Goal: Task Accomplishment & Management: Manage account settings

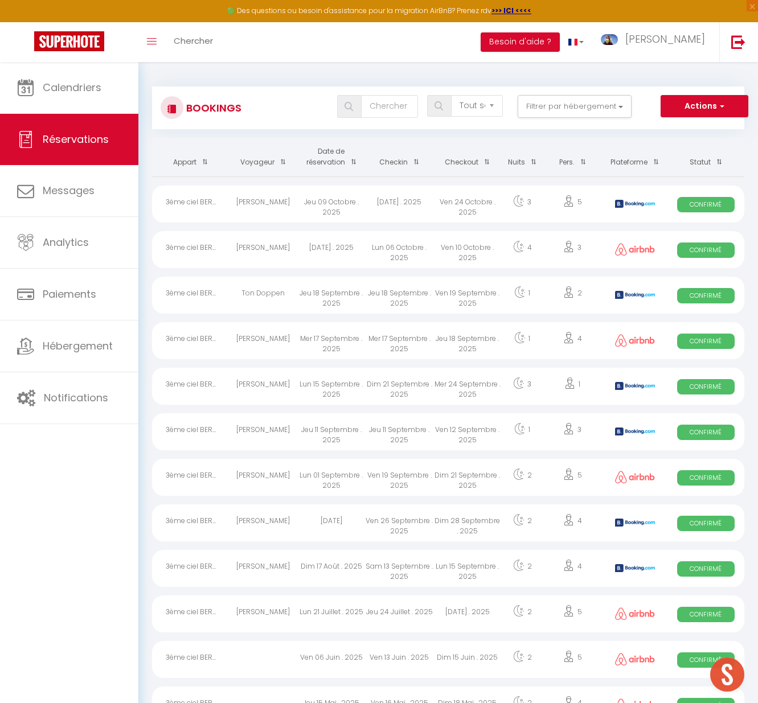
select select "not_cancelled"
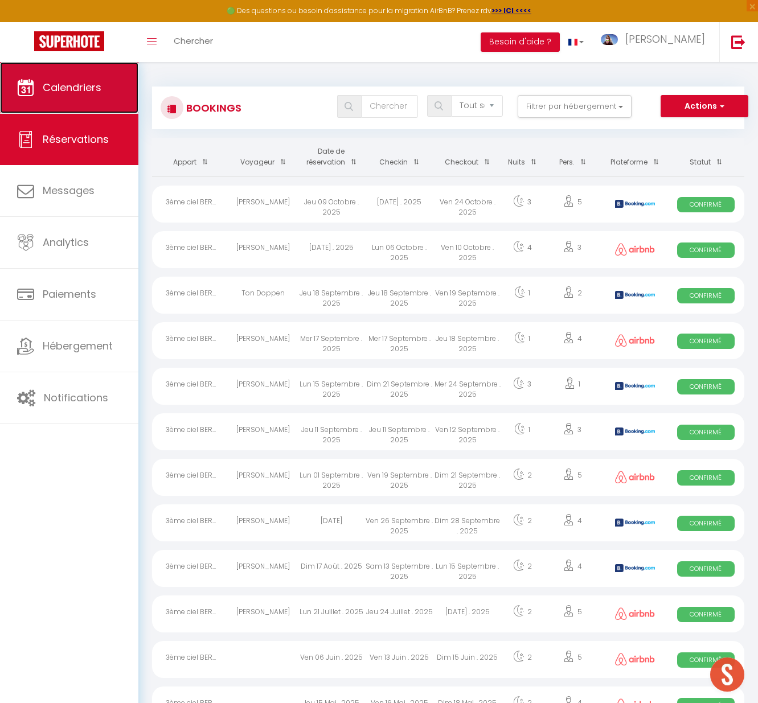
click at [85, 96] on link "Calendriers" at bounding box center [69, 87] width 138 height 51
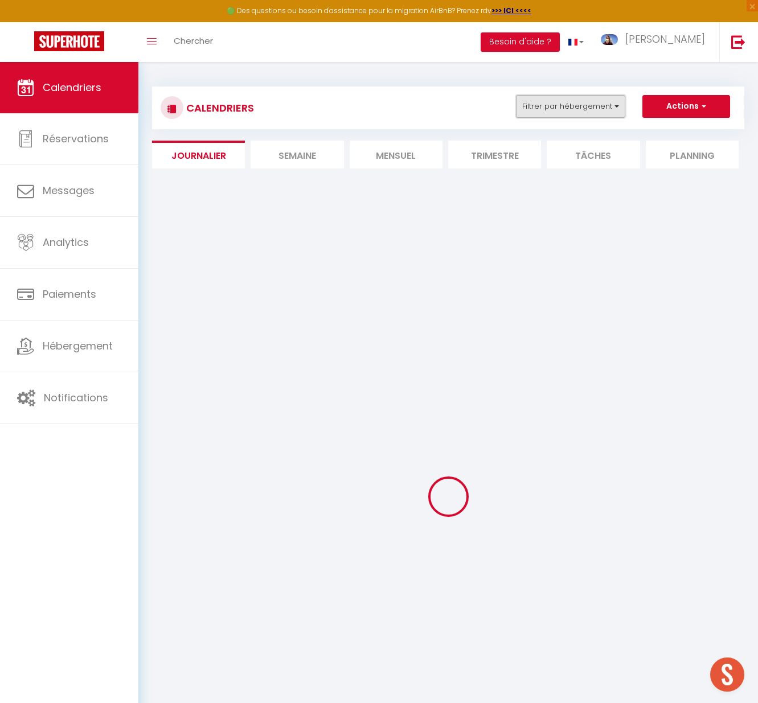
click at [592, 105] on button "Filtrer par hébergement" at bounding box center [570, 106] width 109 height 23
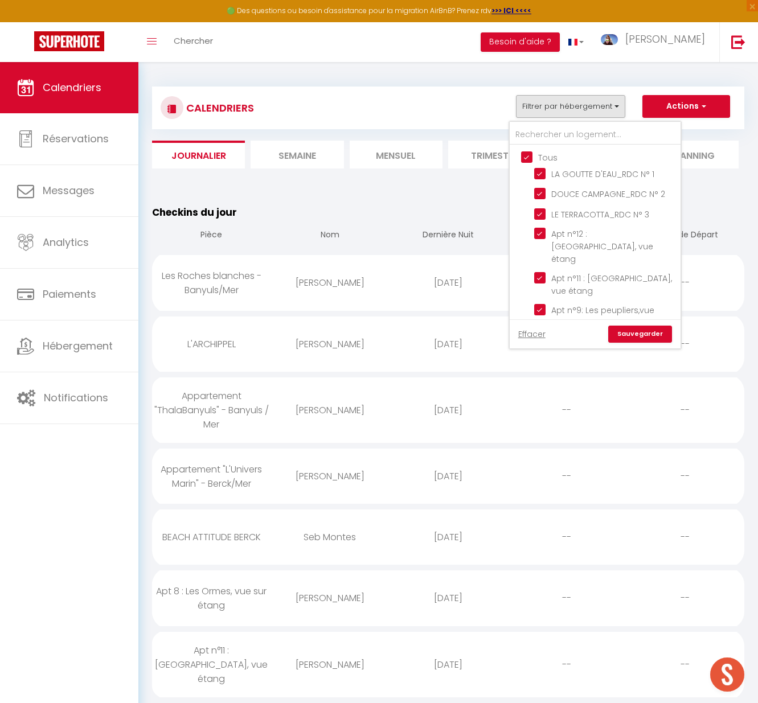
click at [521, 151] on input "Tous" at bounding box center [606, 156] width 171 height 11
checkbox input "false"
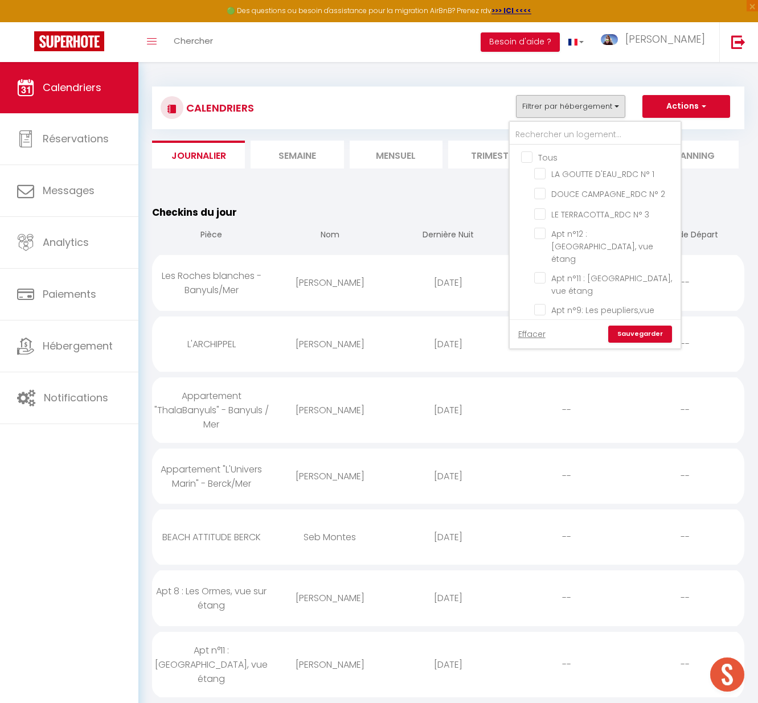
checkbox input "false"
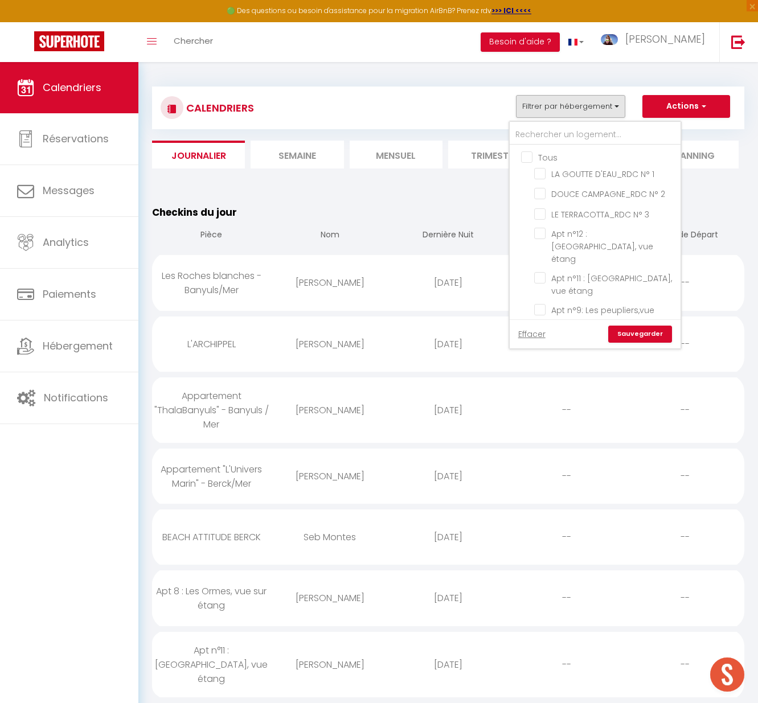
checkbox input "false"
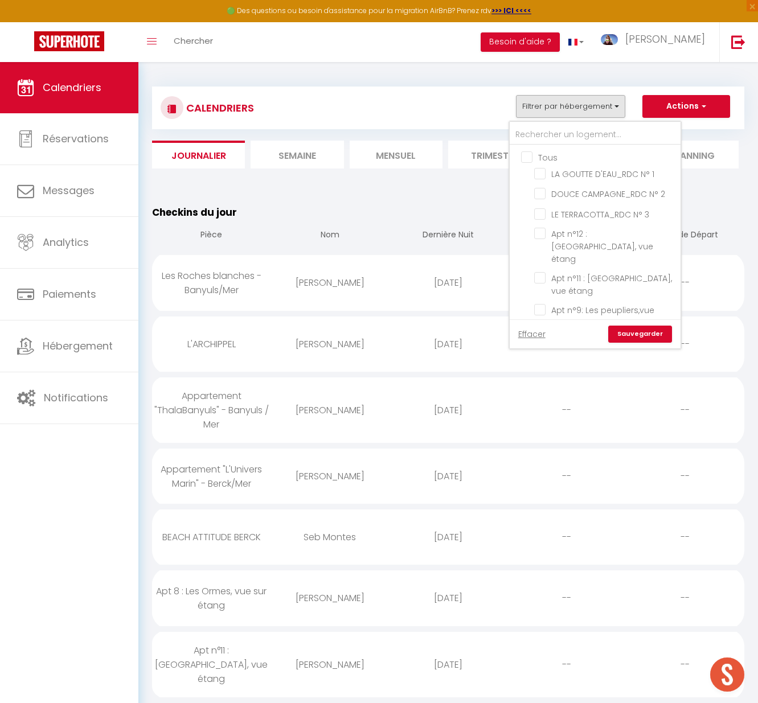
checkbox input "false"
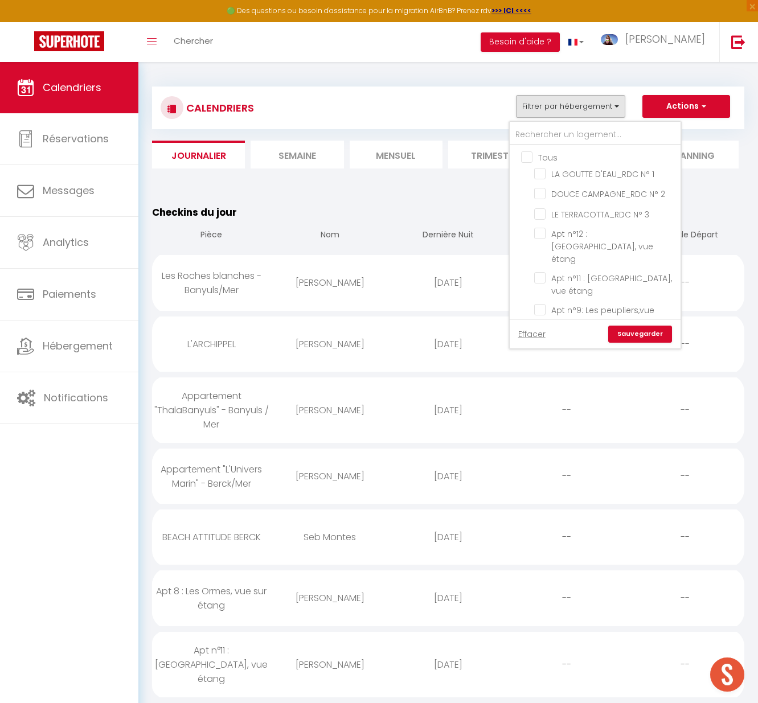
checkbox input "false"
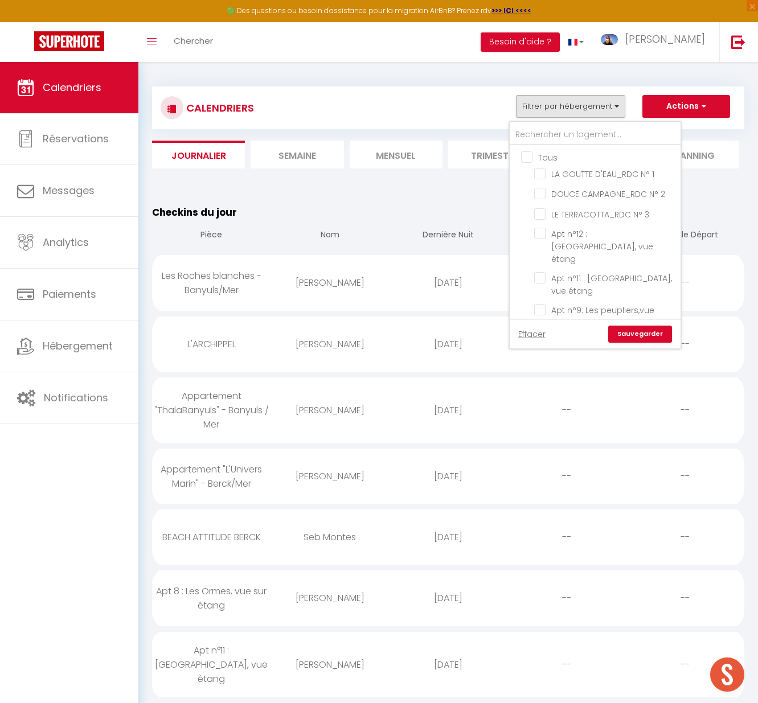
checkbox input "false"
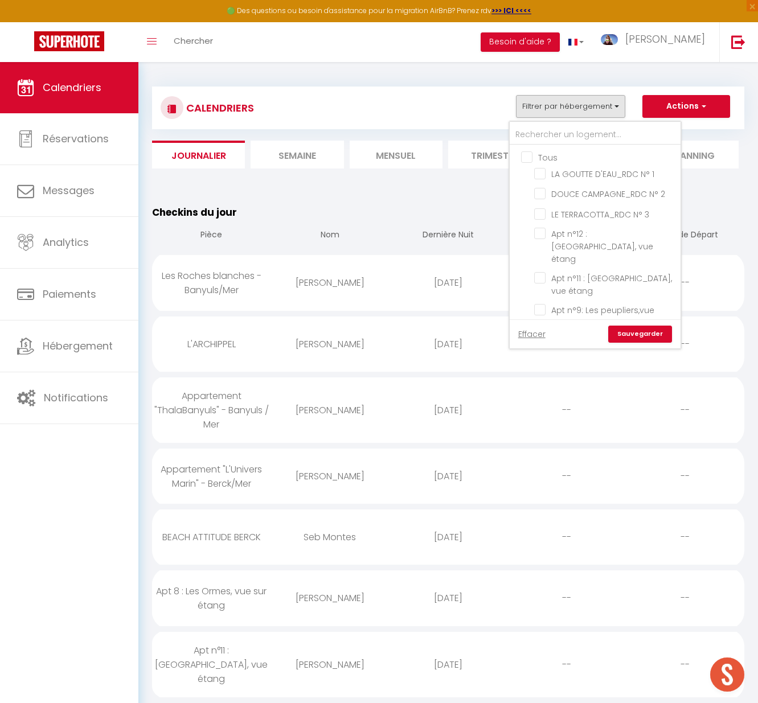
checkbox input "false"
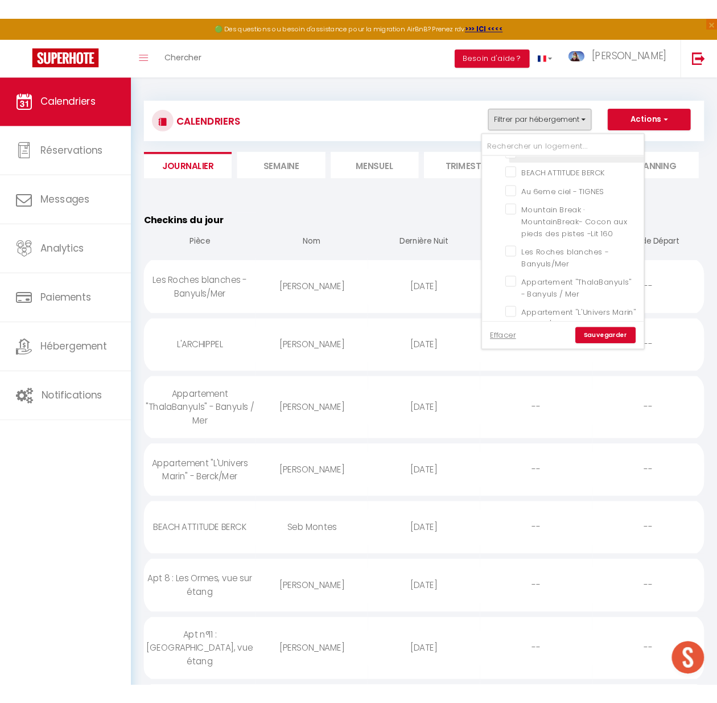
scroll to position [292, 0]
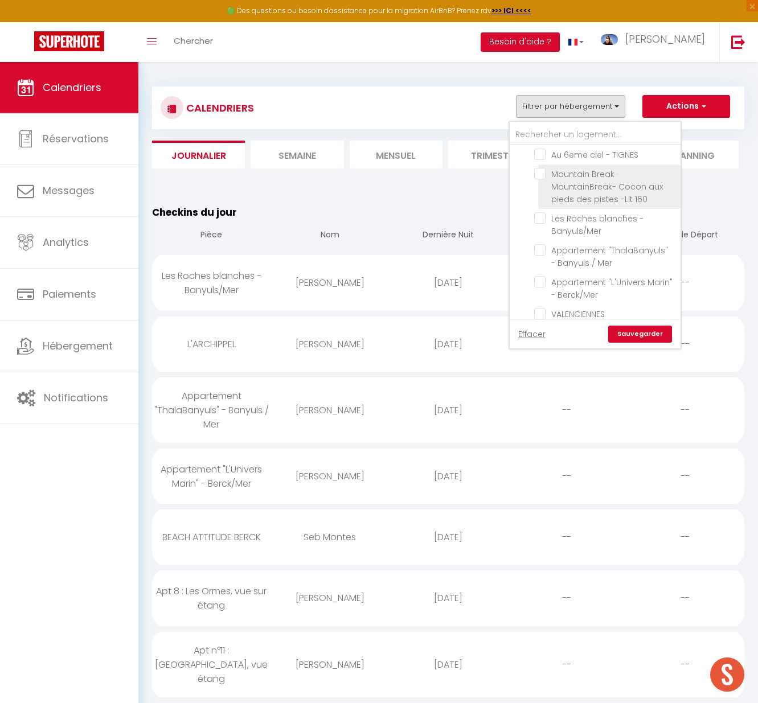
click at [540, 173] on input "Mountain Break · MountainBreak- Cocon aux pieds des pistes -Lit 160" at bounding box center [605, 173] width 142 height 11
checkbox input "true"
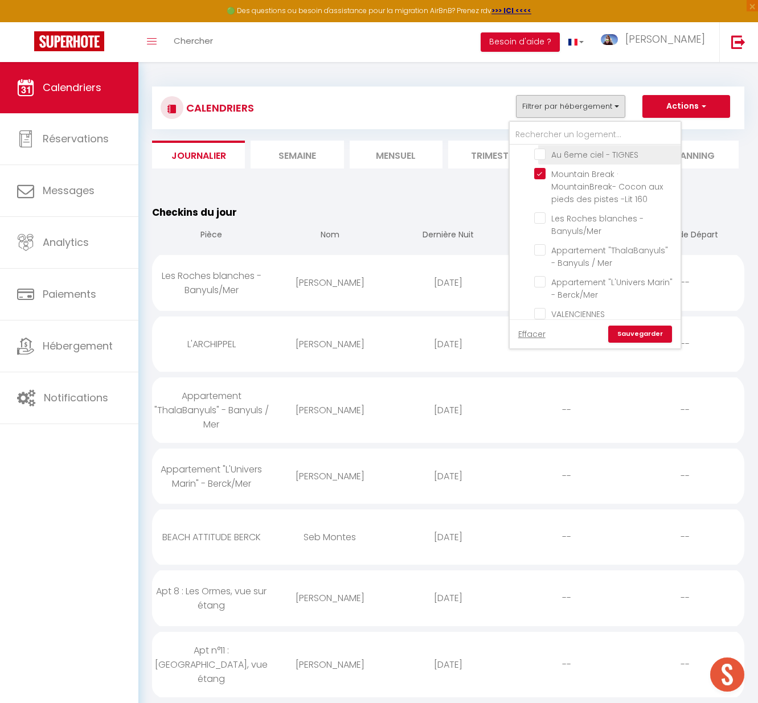
click at [542, 151] on input "Au 6eme ciel - TIGNES" at bounding box center [605, 153] width 142 height 11
checkbox input "true"
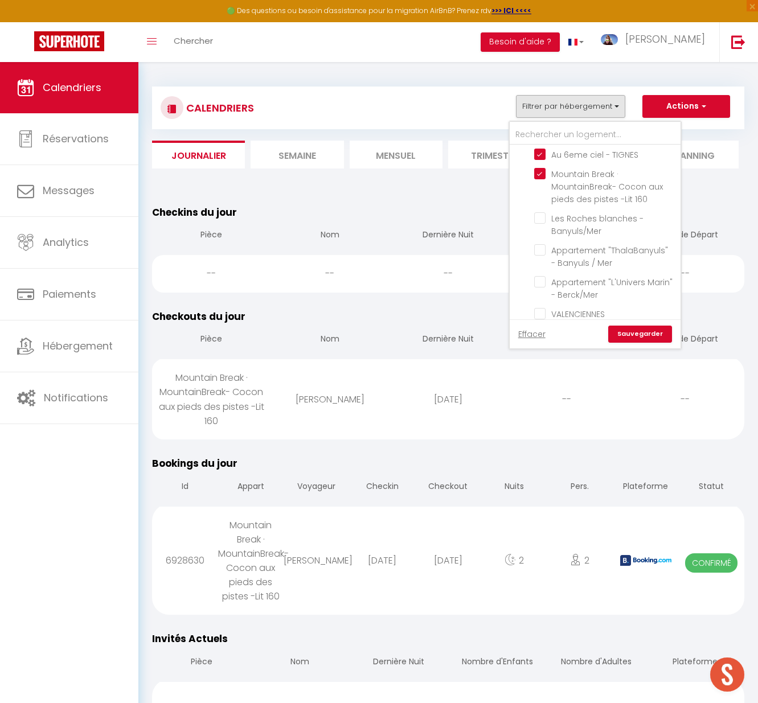
click at [651, 327] on link "Sauvegarder" at bounding box center [640, 334] width 64 height 17
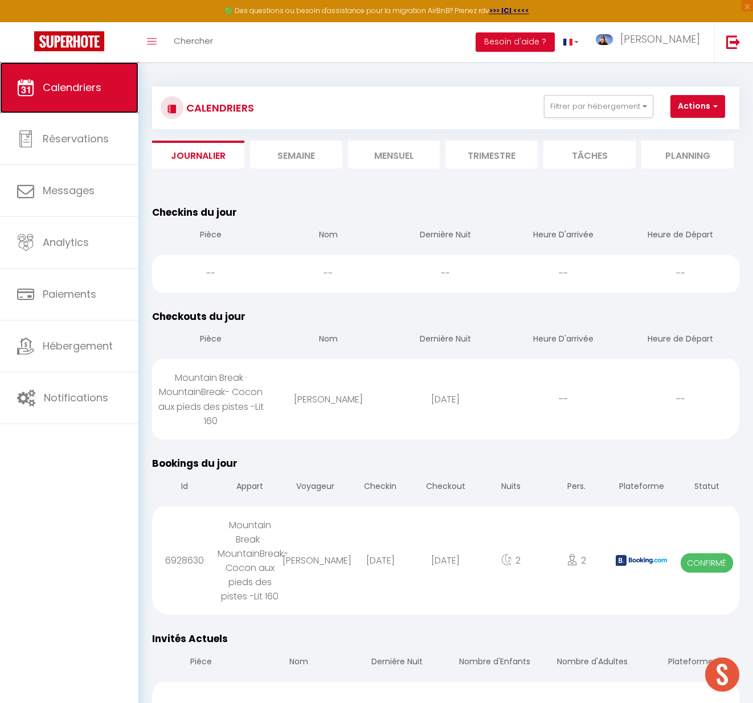
click at [72, 91] on span "Calendriers" at bounding box center [72, 87] width 59 height 14
click at [376, 157] on li "Mensuel" at bounding box center [394, 155] width 92 height 28
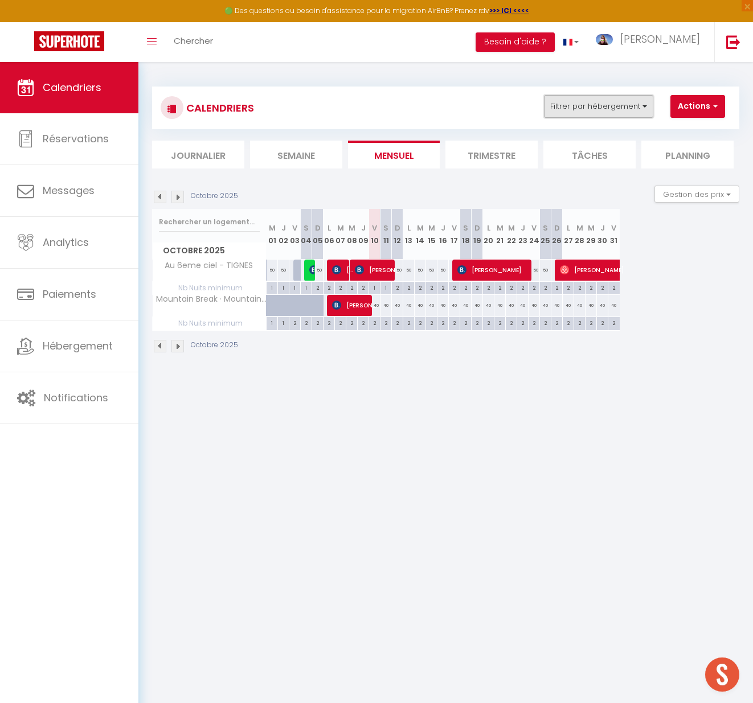
click at [568, 104] on button "Filtrer par hébergement" at bounding box center [598, 106] width 109 height 23
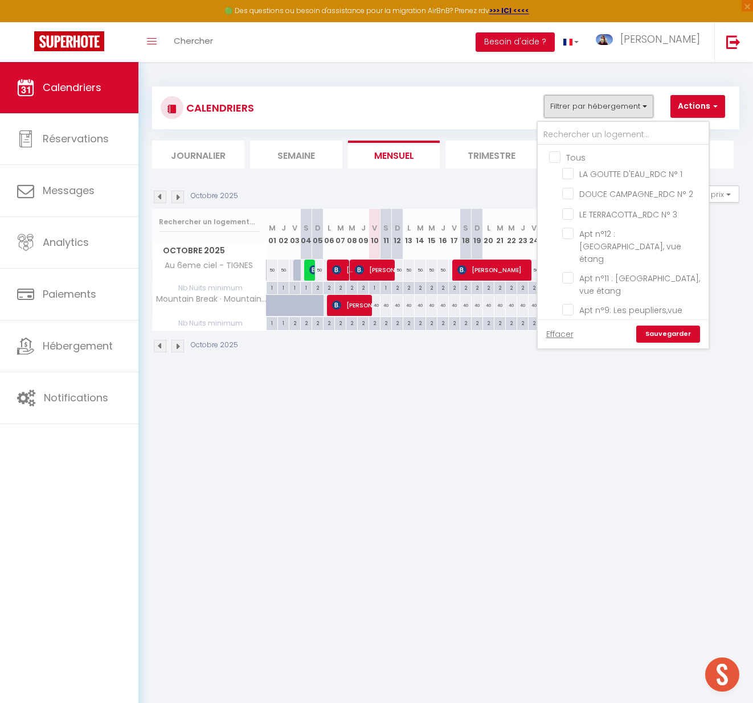
click at [568, 104] on button "Filtrer par hébergement" at bounding box center [598, 106] width 109 height 23
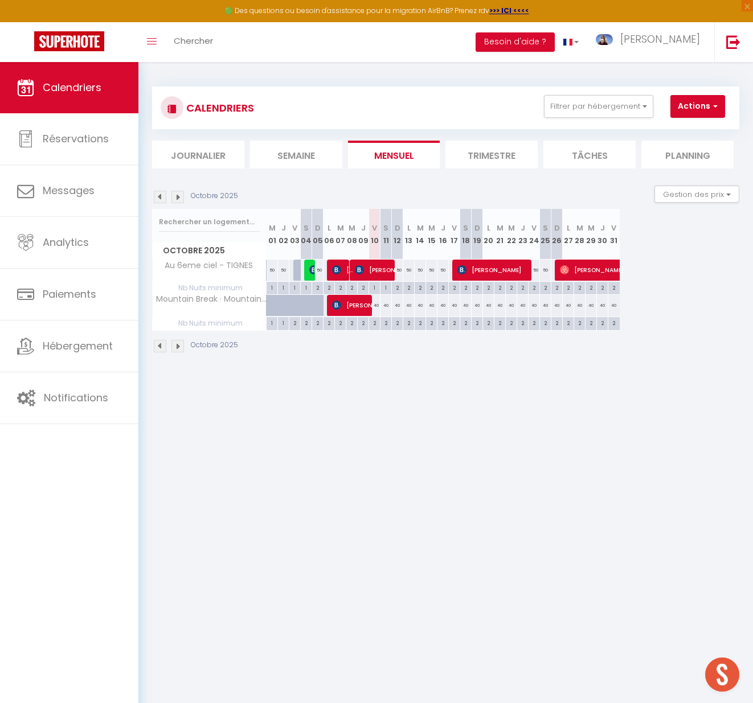
click at [177, 196] on img at bounding box center [177, 197] width 13 height 13
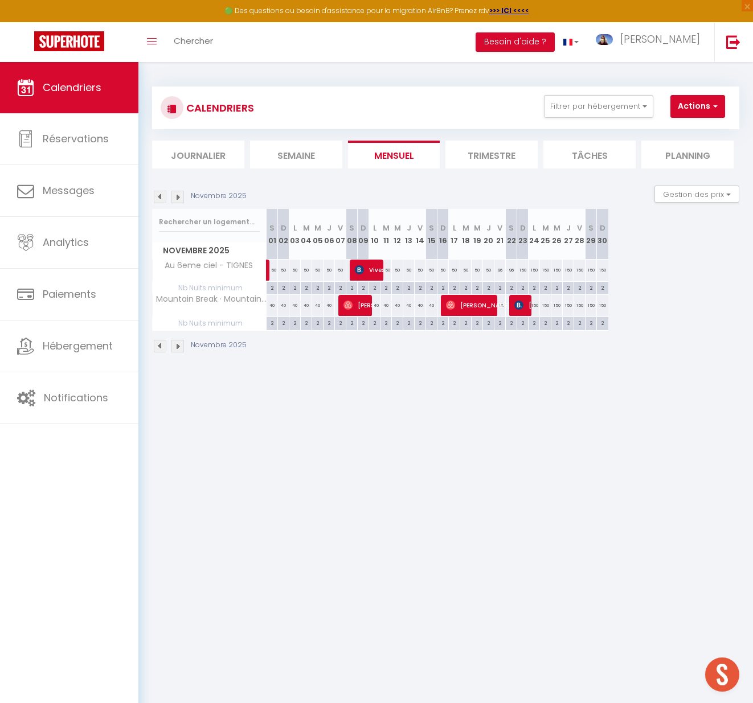
click at [298, 355] on div "Novembre 2025" at bounding box center [445, 348] width 587 height 34
click at [272, 305] on div "40" at bounding box center [271, 305] width 11 height 21
type input "40"
type input "[DATE]"
type input "Dim 02 Novembre 2025"
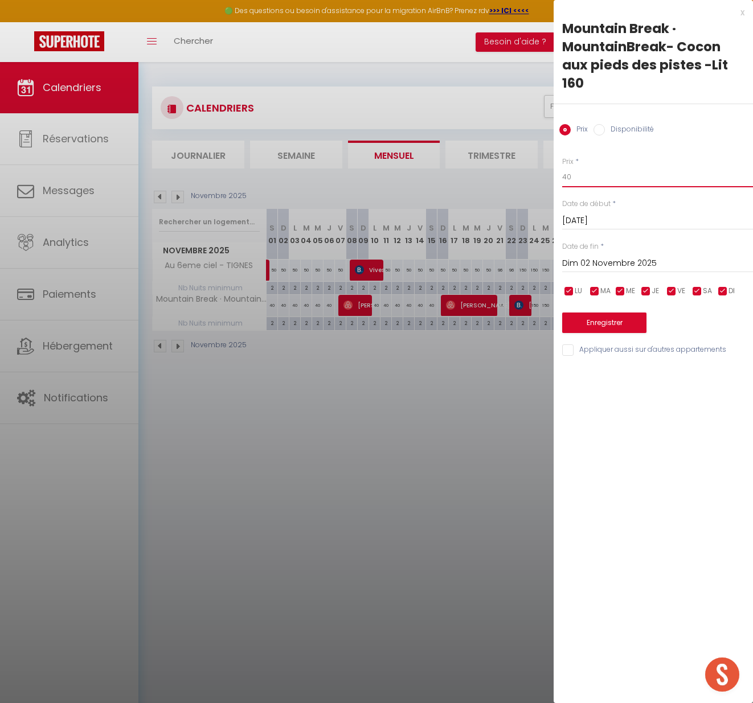
click at [588, 178] on input "40" at bounding box center [657, 177] width 191 height 20
type input "45"
click at [605, 265] on input "Dim 02 Novembre 2025" at bounding box center [657, 263] width 191 height 15
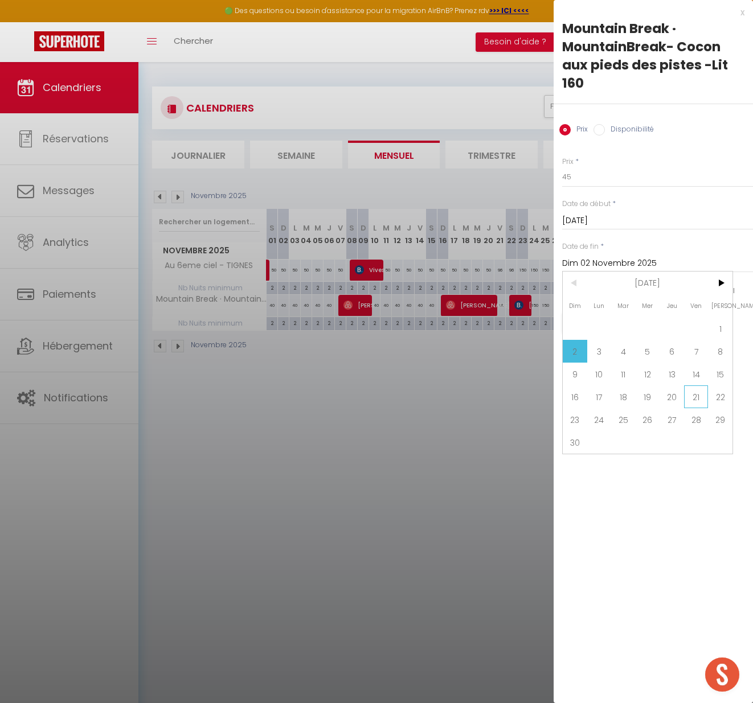
click at [694, 397] on span "21" at bounding box center [696, 396] width 24 height 23
type input "Ven 21 Novembre 2025"
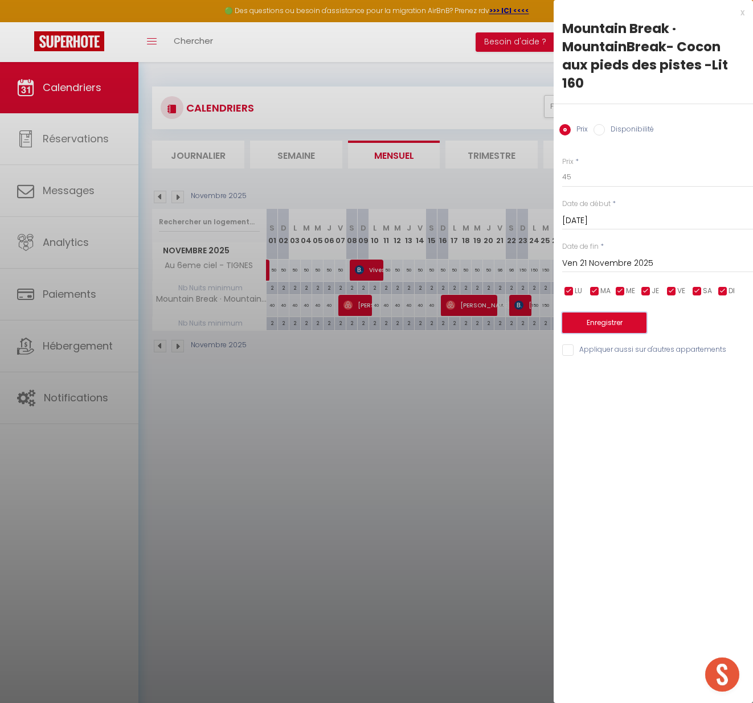
click at [608, 319] on button "Enregistrer" at bounding box center [604, 323] width 84 height 20
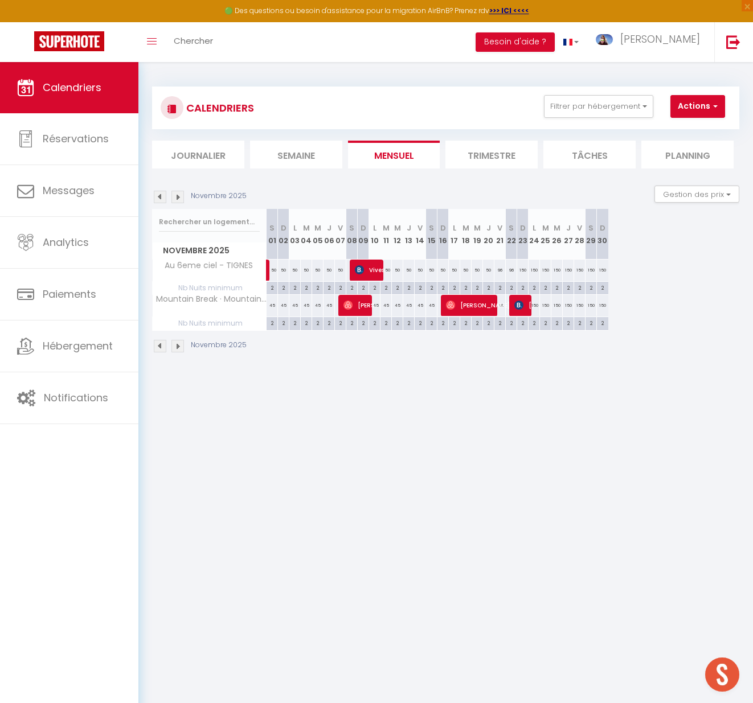
click at [316, 423] on body "🟢 Des questions ou besoin d'assistance pour la migration AirBnB? Prenez rdv >>>…" at bounding box center [376, 413] width 753 height 703
click at [512, 412] on body "🟢 Des questions ou besoin d'assistance pour la migration AirBnB? Prenez rdv >>>…" at bounding box center [376, 413] width 753 height 703
click at [435, 404] on body "🟢 Des questions ou besoin d'assistance pour la migration AirBnB? Prenez rdv >>>…" at bounding box center [376, 413] width 753 height 703
click at [260, 449] on body "🟢 Des questions ou besoin d'assistance pour la migration AirBnB? Prenez rdv >>>…" at bounding box center [376, 413] width 753 height 703
drag, startPoint x: 260, startPoint y: 449, endPoint x: 228, endPoint y: 449, distance: 31.9
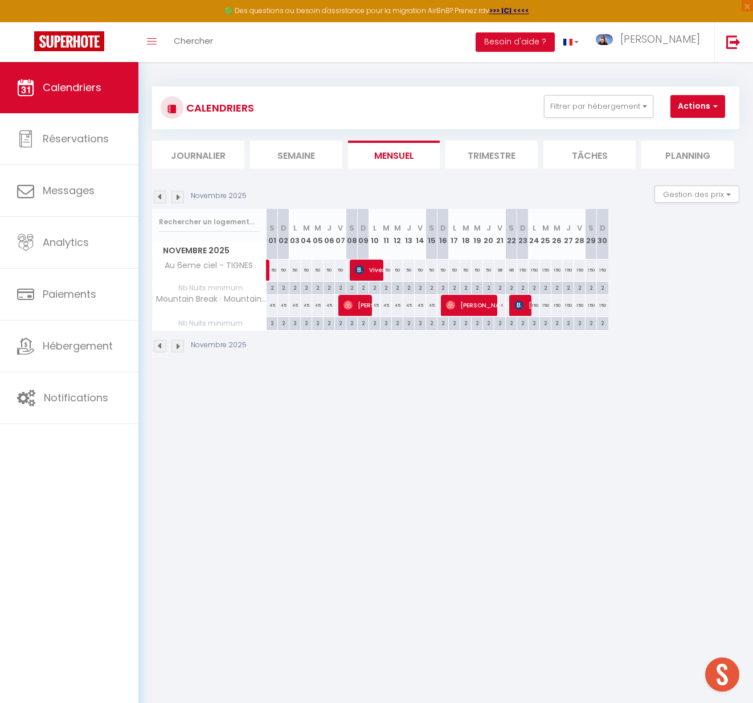
click at [259, 449] on body "🟢 Des questions ou besoin d'assistance pour la migration AirBnB? Prenez rdv >>>…" at bounding box center [376, 413] width 753 height 703
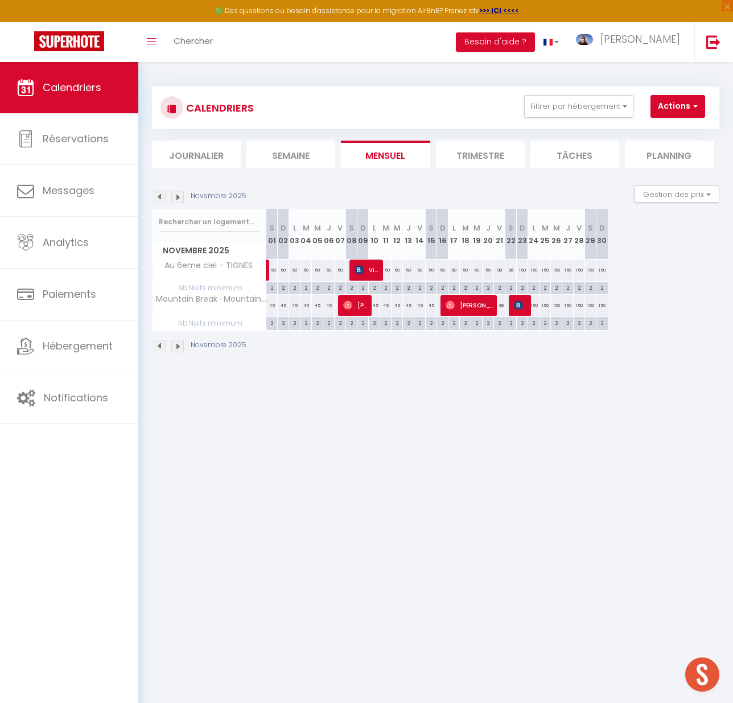
click at [2, 453] on div "Calendriers Réservations Messages Analytics Paiements Hébergement Notifications" at bounding box center [69, 395] width 138 height 666
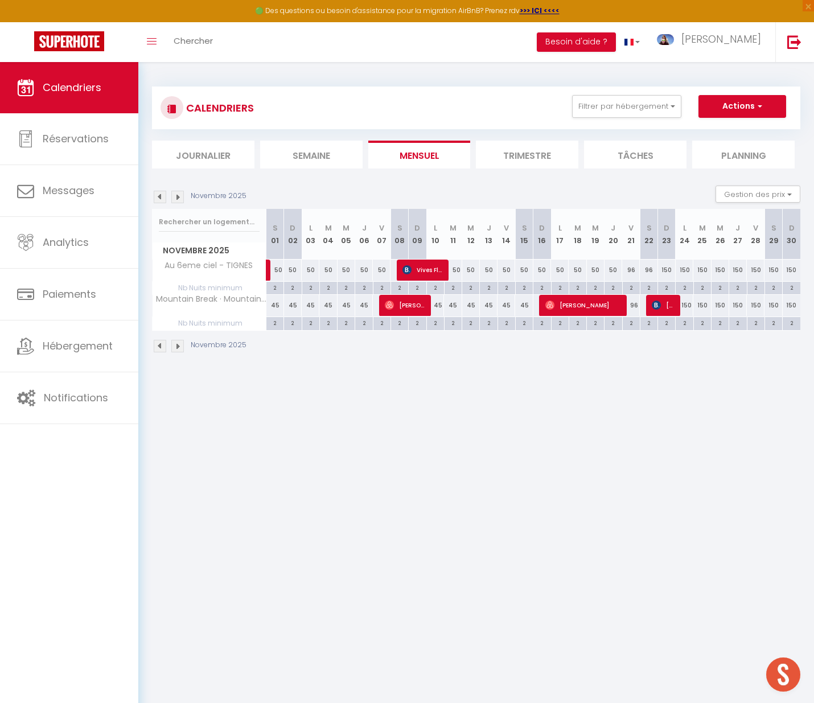
click at [245, 426] on body "🟢 Des questions ou besoin d'assistance pour la migration AirBnB? Prenez rdv >>>…" at bounding box center [407, 413] width 814 height 703
click at [222, 410] on body "🟢 Des questions ou besoin d'assistance pour la migration AirBnB? Prenez rdv >>>…" at bounding box center [407, 413] width 814 height 703
click at [290, 270] on div "50" at bounding box center [293, 270] width 18 height 21
type input "50"
type input "Dim 02 Novembre 2025"
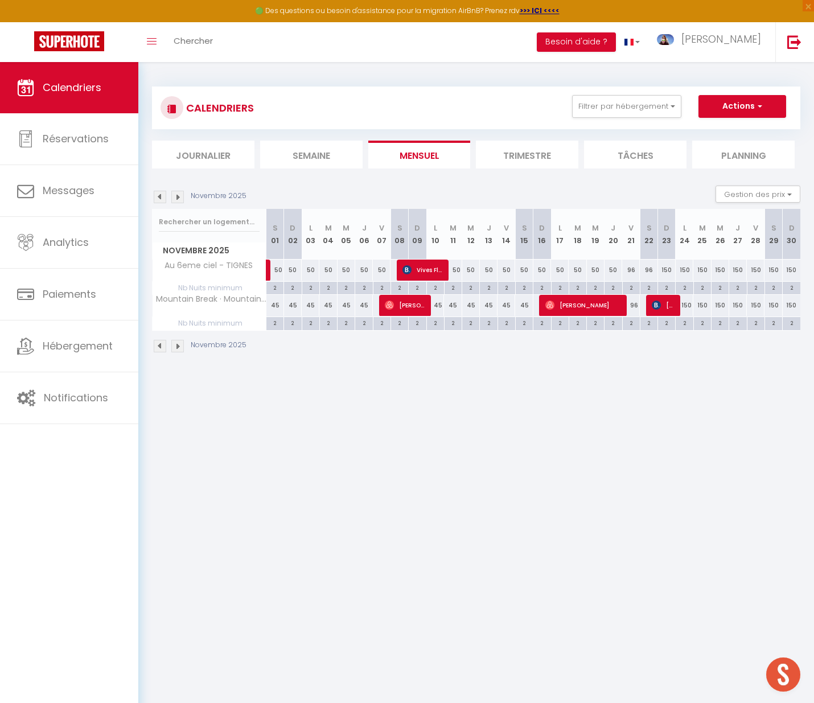
type input "Lun 03 Novembre 2025"
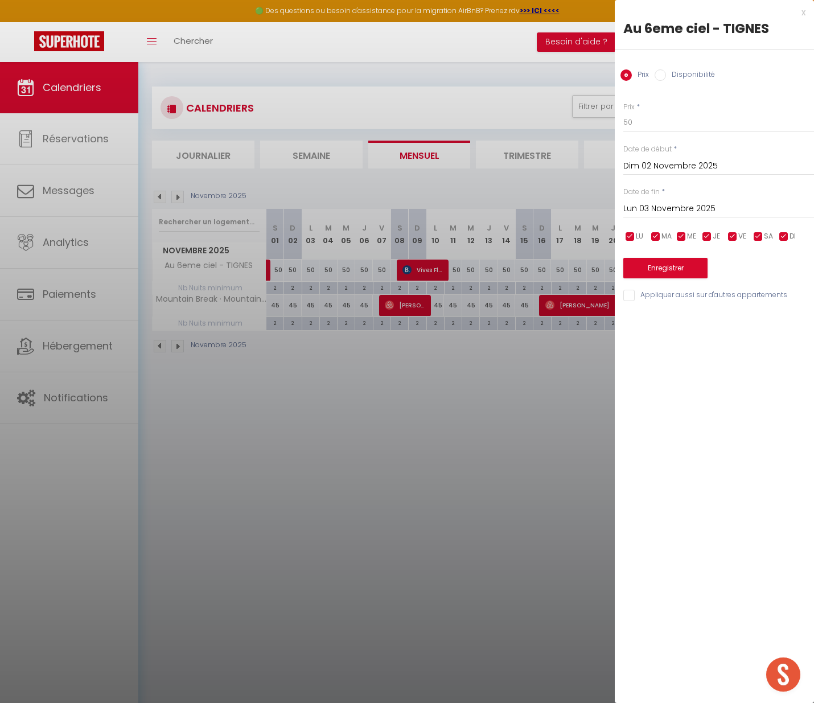
click at [658, 165] on input "Dim 02 Novembre 2025" at bounding box center [719, 166] width 191 height 15
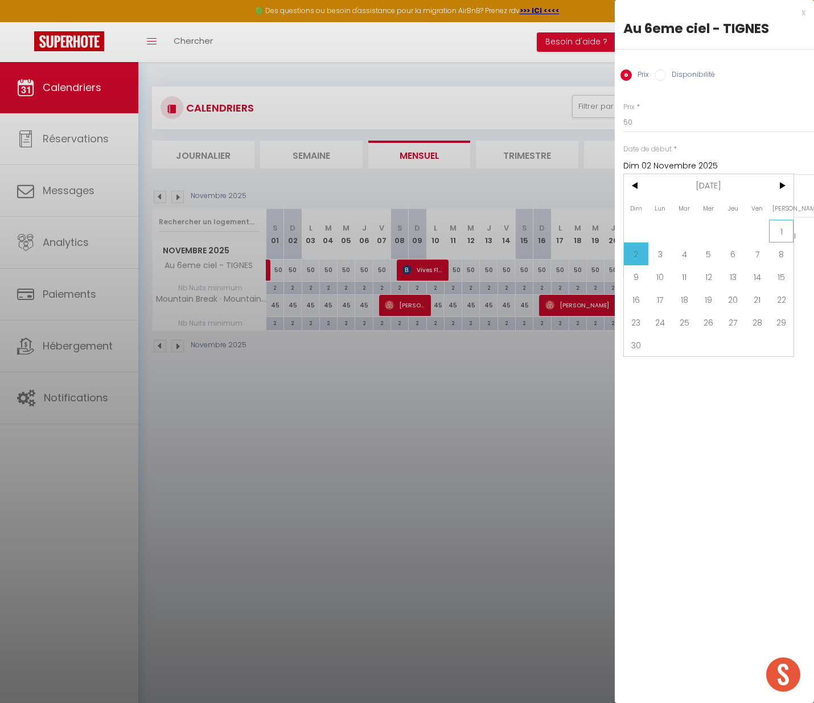
click at [757, 231] on span "1" at bounding box center [781, 231] width 24 height 23
type input "[DATE]"
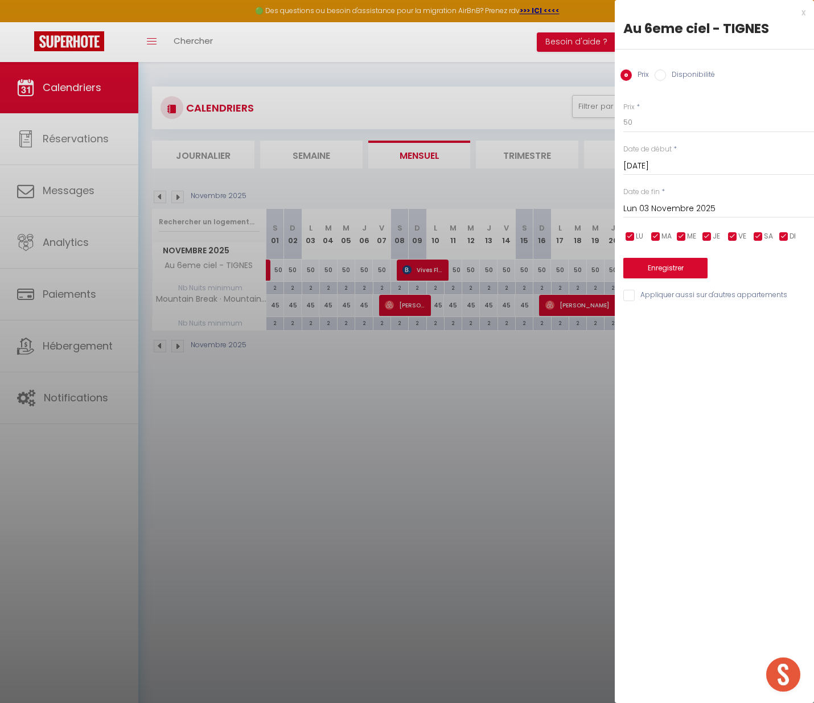
click at [686, 206] on input "Lun 03 Novembre 2025" at bounding box center [719, 209] width 191 height 15
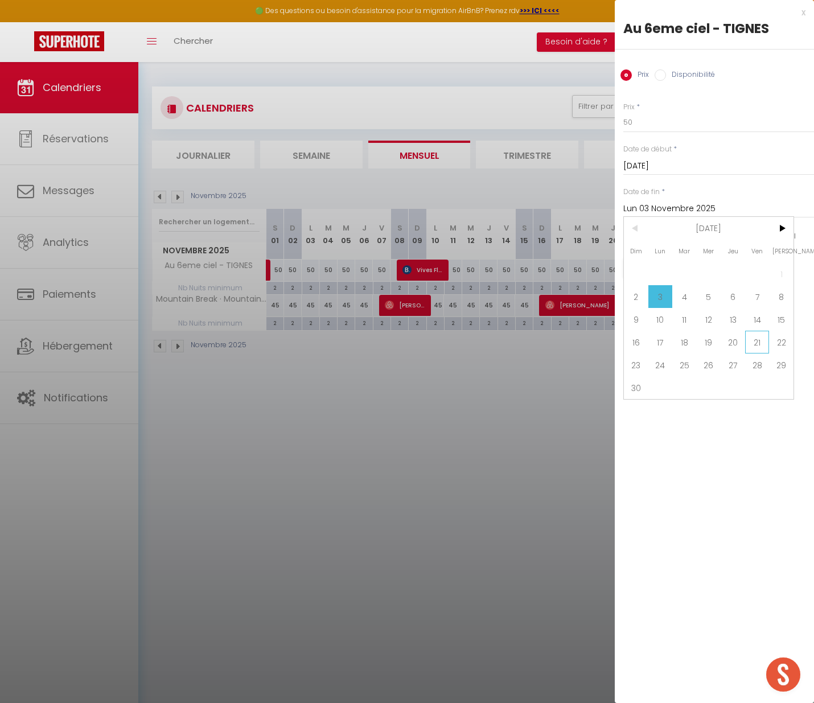
click at [757, 339] on span "21" at bounding box center [757, 342] width 24 height 23
type input "Ven 21 Novembre 2025"
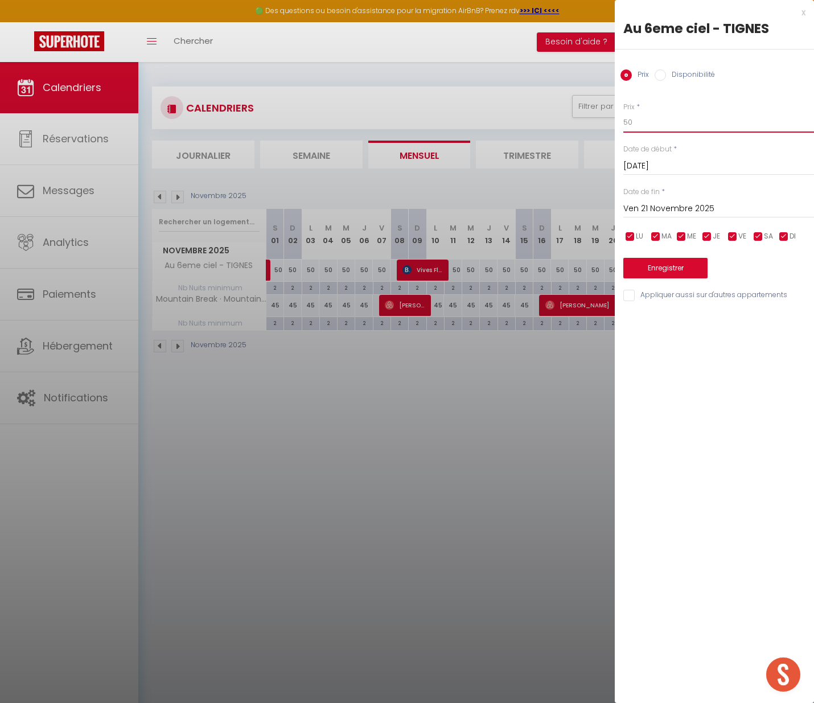
drag, startPoint x: 650, startPoint y: 122, endPoint x: 600, endPoint y: 120, distance: 49.6
click at [600, 120] on body "🟢 Des questions ou besoin d'assistance pour la migration AirBnB? Prenez rdv >>>…" at bounding box center [407, 413] width 814 height 703
type input "45"
click at [653, 265] on button "Enregistrer" at bounding box center [666, 268] width 84 height 20
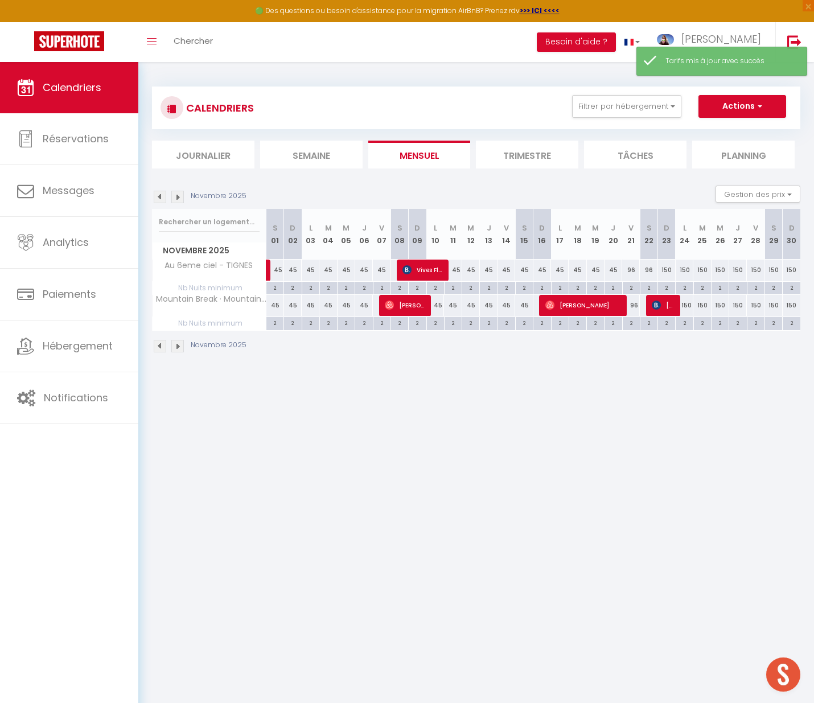
click at [631, 350] on div "Novembre 2025" at bounding box center [476, 348] width 649 height 34
click at [78, 468] on div "Calendriers Réservations Messages Analytics Paiements Hébergement Notifications" at bounding box center [69, 395] width 138 height 666
click at [271, 463] on body "🟢 Des questions ou besoin d'assistance pour la migration AirBnB? Prenez rdv >>>…" at bounding box center [407, 413] width 814 height 703
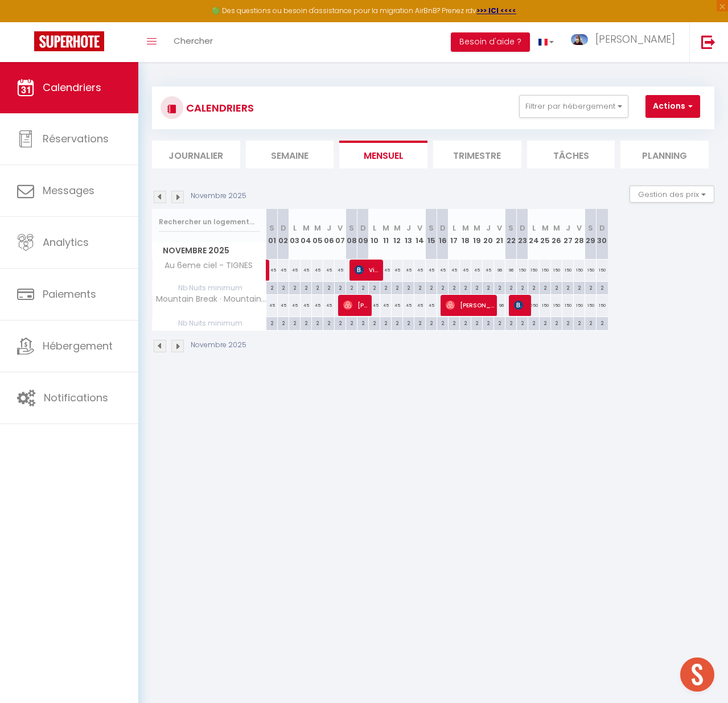
drag, startPoint x: 389, startPoint y: 482, endPoint x: 381, endPoint y: 477, distance: 9.8
click at [386, 481] on body "🟢 Des questions ou besoin d'assistance pour la migration AirBnB? Prenez rdv >>>…" at bounding box center [364, 413] width 728 height 703
